Goal: Task Accomplishment & Management: Manage account settings

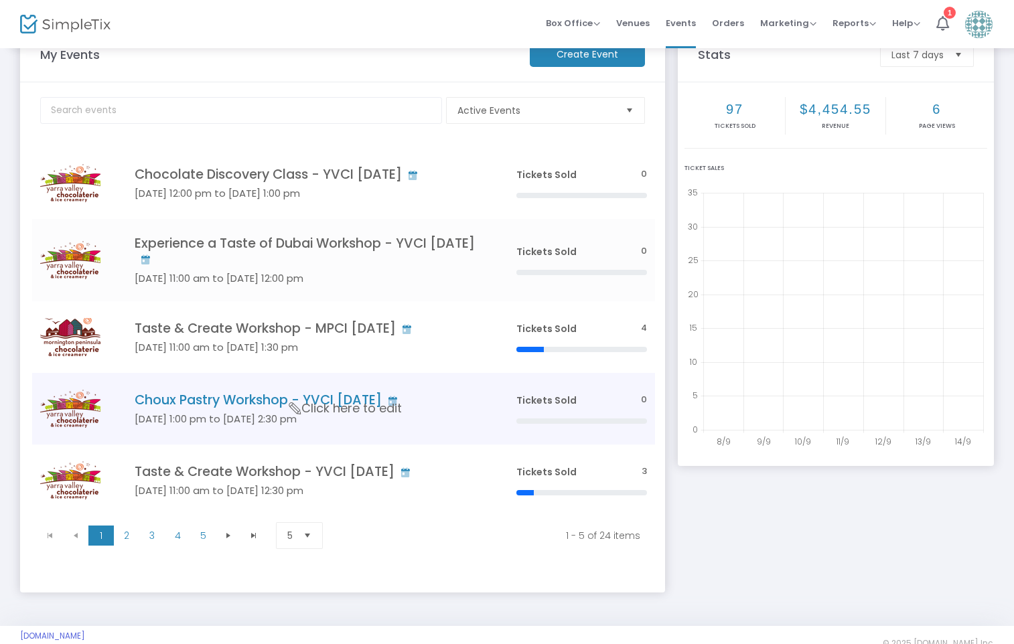
scroll to position [62, 0]
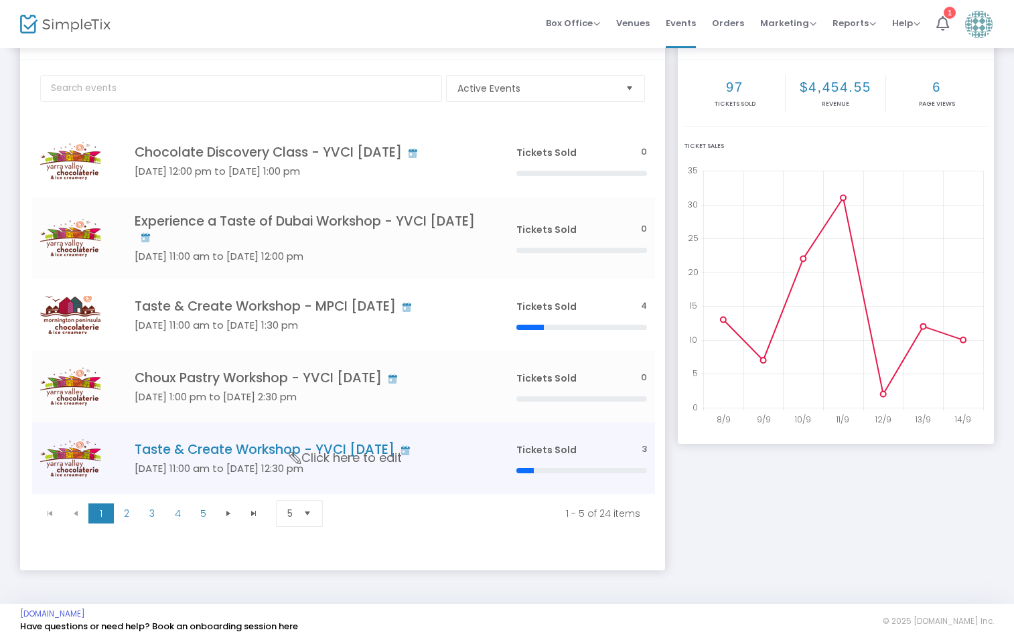
click at [215, 446] on h4 "Taste & Create Workshop - YVCI [DATE]" at bounding box center [306, 449] width 342 height 15
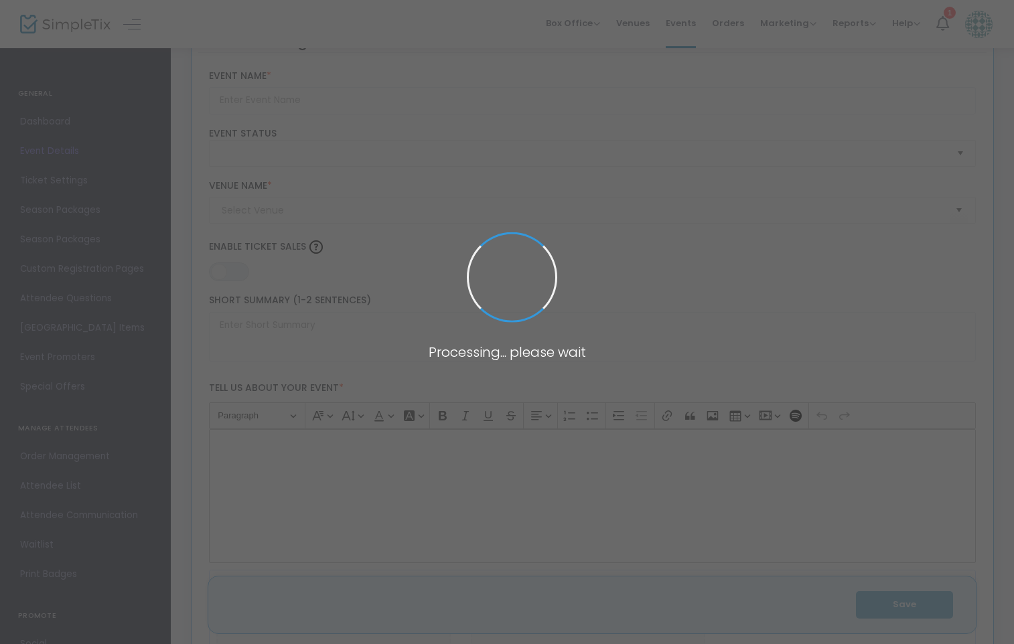
type input "Taste & Create Workshop - YVCI [DATE]"
type textarea "Taste & Create Workshop"
type input "10.000 %"
type input "Register Now"
type input "Yarra Valley Chocolaterie & Ice Creamery (YVCI)"
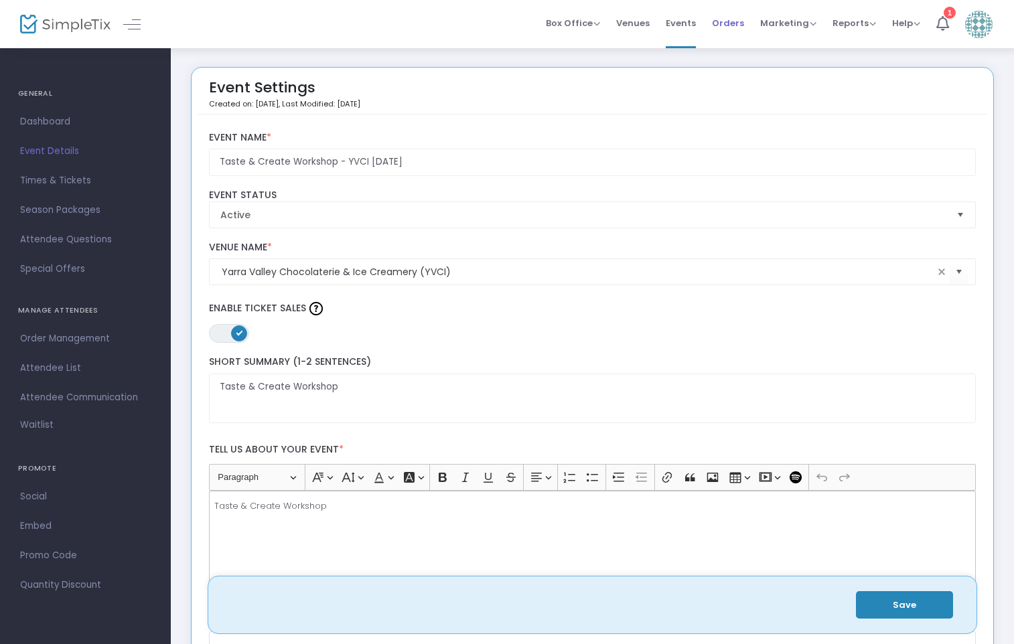
click at [727, 20] on span "Orders" at bounding box center [728, 23] width 32 height 34
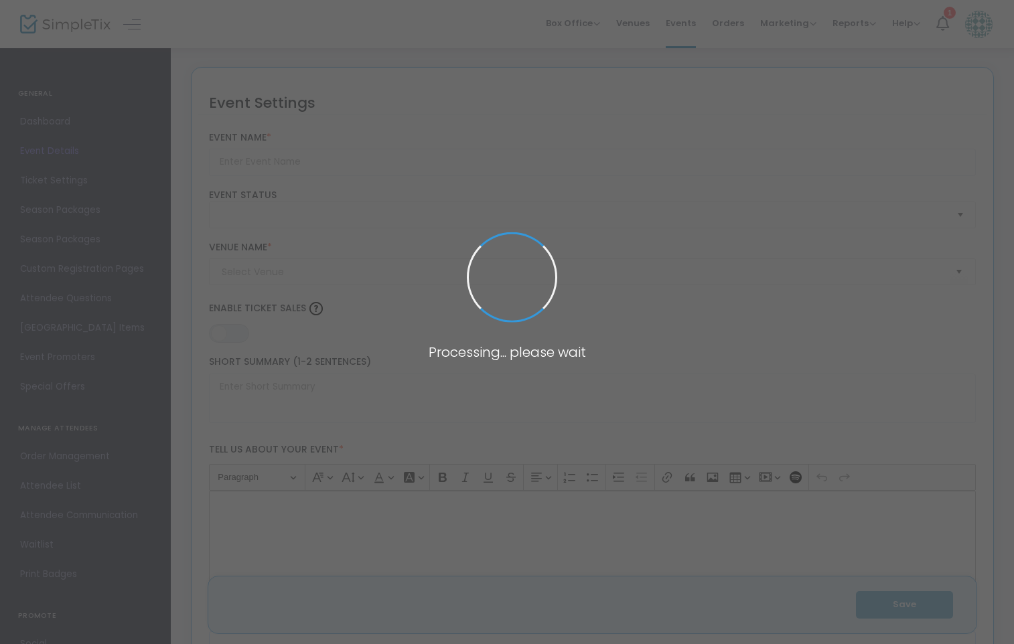
type input "Taste & Create Workshop - YVCI [DATE]"
type textarea "Taste & Create Workshop"
type input "10.000 %"
type input "Register Now"
type input "Yarra Valley Chocolaterie & Ice Creamery (YVCI)"
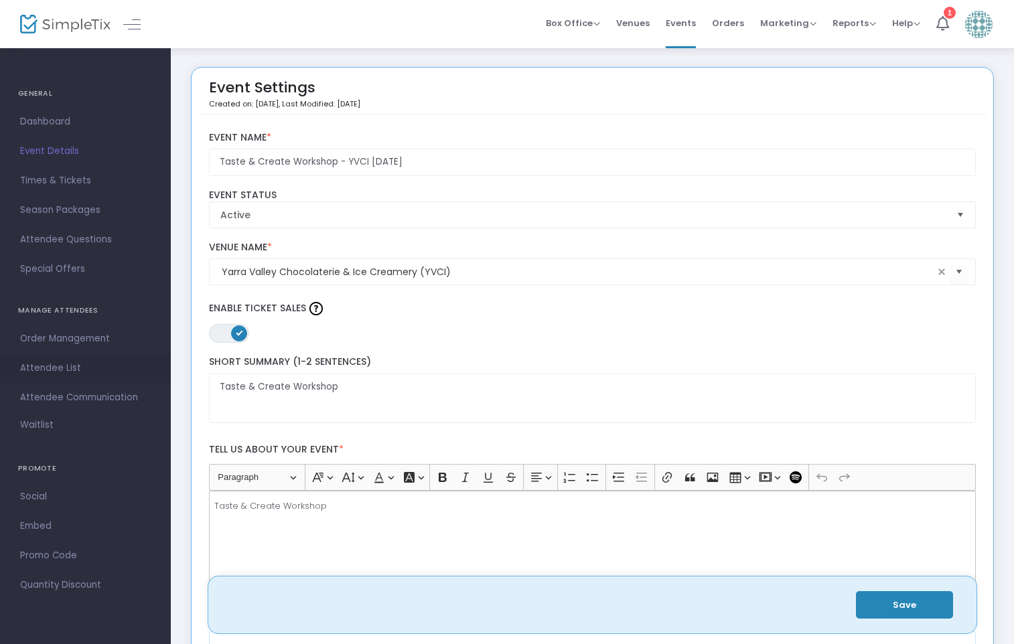
click at [63, 367] on span "Attendee List" at bounding box center [85, 368] width 131 height 17
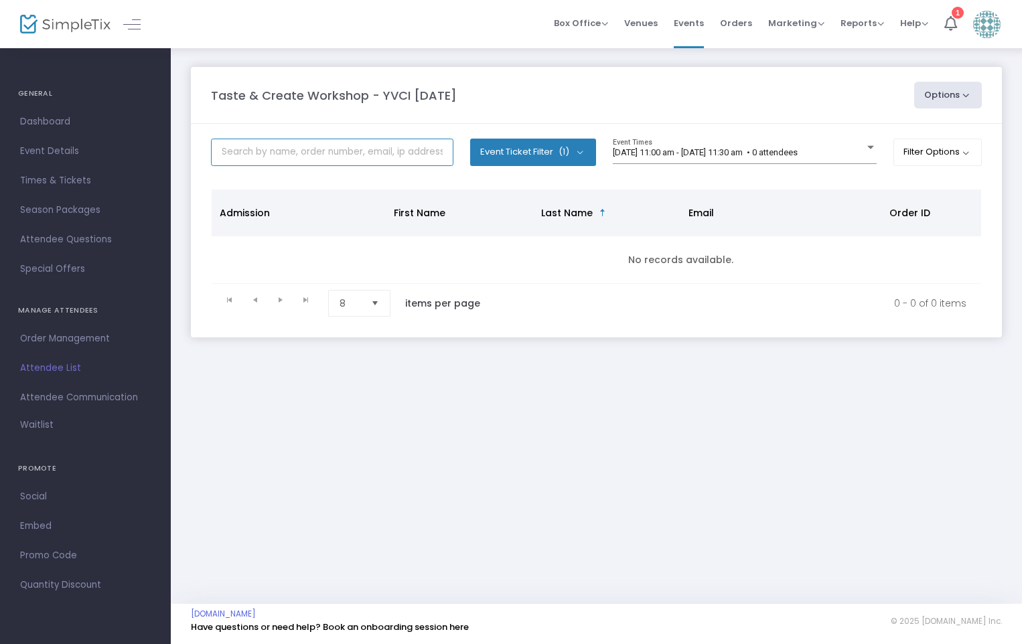
click at [305, 157] on input "text" at bounding box center [332, 152] width 243 height 27
type input "taste & create"
click at [868, 149] on div at bounding box center [871, 147] width 7 height 3
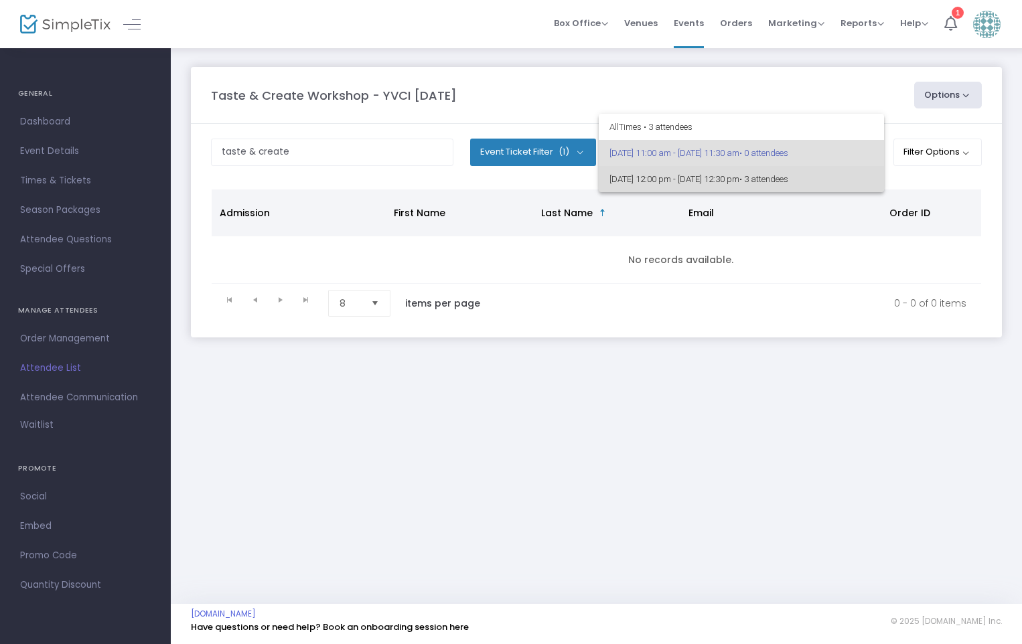
click at [789, 183] on span "• 3 attendees" at bounding box center [764, 179] width 49 height 10
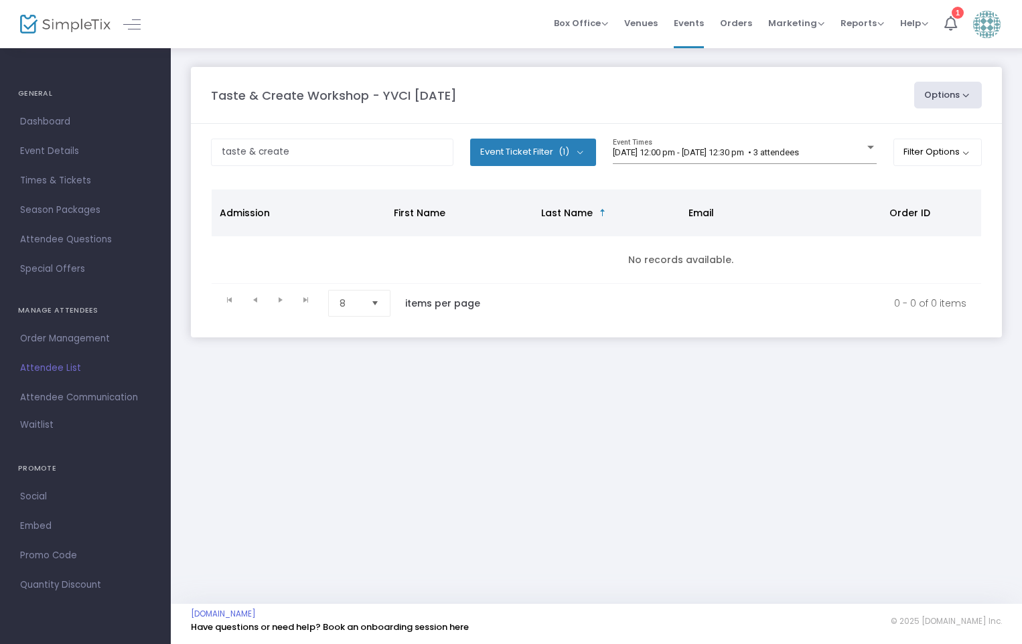
click at [953, 103] on button "Options" at bounding box center [948, 95] width 68 height 27
click at [893, 135] on ul "Export List Print Name Tags Export to Mailchimp Scan Report" at bounding box center [911, 174] width 141 height 122
click at [945, 98] on button "Options" at bounding box center [948, 95] width 68 height 27
click at [894, 137] on ul "Export List Print Name Tags Export to Mailchimp Scan Report" at bounding box center [911, 174] width 141 height 122
click at [574, 151] on button "Event Ticket Filter (1)" at bounding box center [533, 152] width 126 height 27
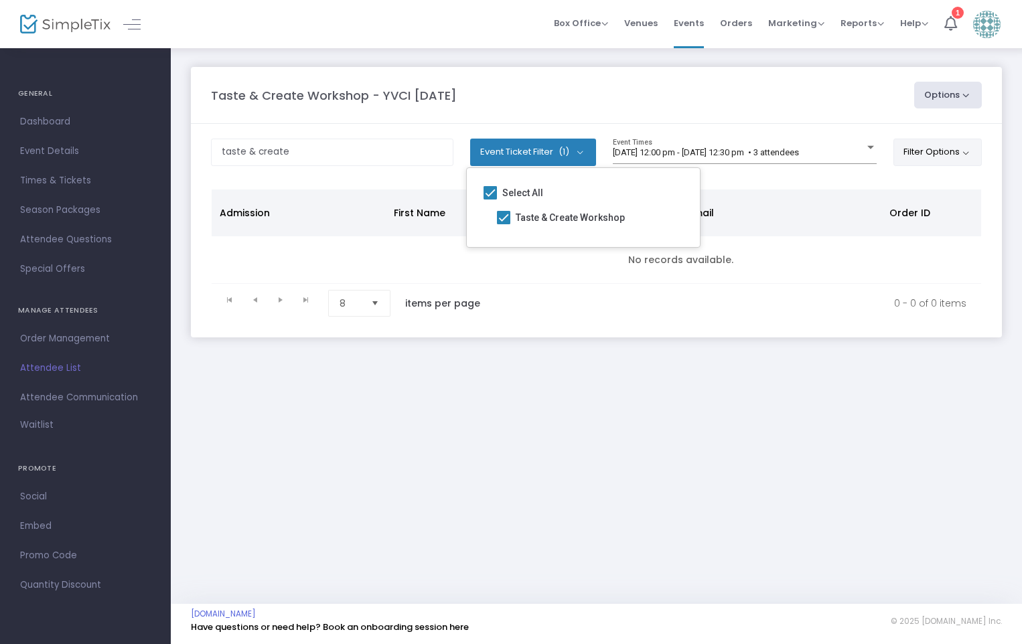
click at [951, 147] on button "Filter Options" at bounding box center [938, 152] width 89 height 27
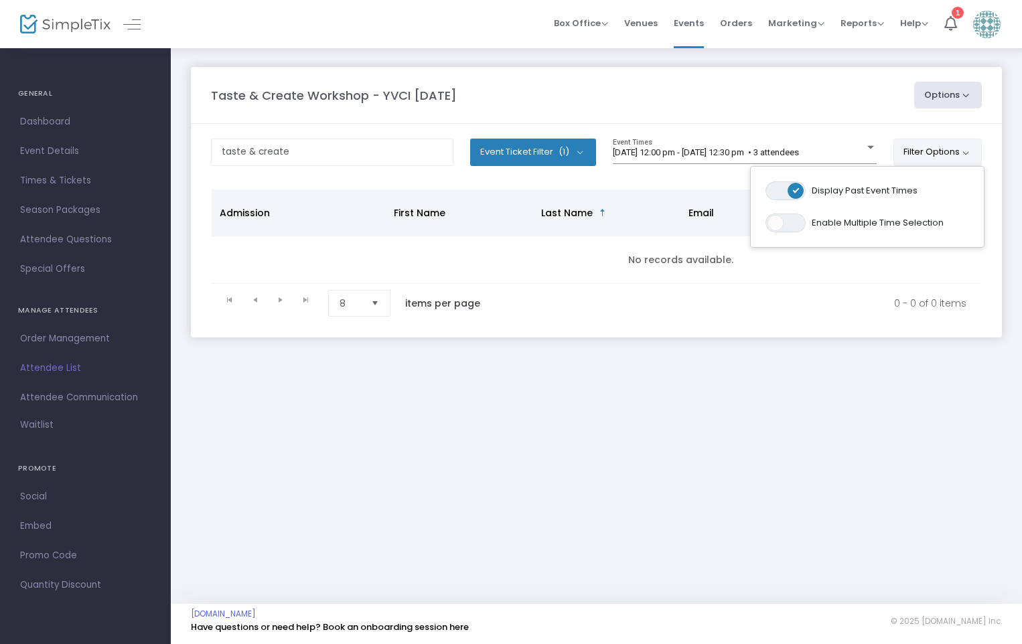
click at [946, 104] on button "Options" at bounding box center [948, 95] width 68 height 27
click at [906, 159] on li "Print Name Tags" at bounding box center [911, 161] width 123 height 26
